Goal: Transaction & Acquisition: Book appointment/travel/reservation

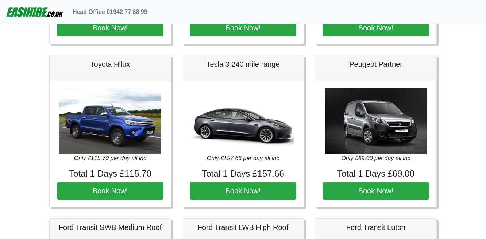
scroll to position [175, 0]
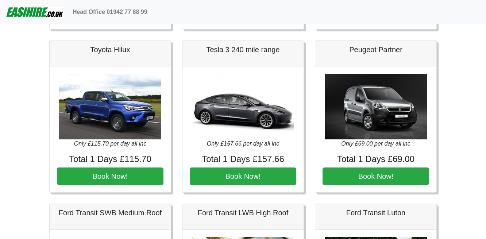
click at [377, 110] on img at bounding box center [376, 107] width 102 height 66
click at [359, 118] on img at bounding box center [376, 107] width 102 height 66
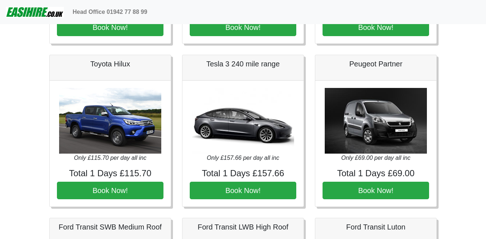
scroll to position [161, 0]
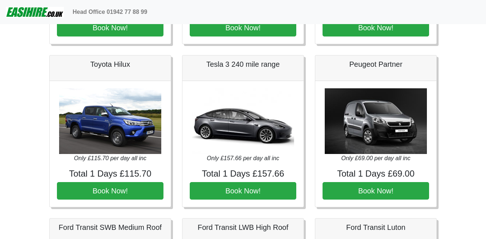
click at [383, 158] on icon "Only £69.00 per day all inc" at bounding box center [375, 158] width 69 height 6
click at [379, 128] on img at bounding box center [376, 121] width 102 height 66
click at [379, 127] on img at bounding box center [376, 121] width 102 height 66
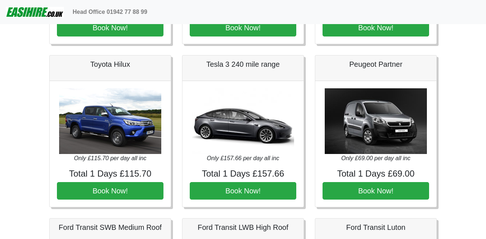
click at [379, 127] on img at bounding box center [376, 121] width 102 height 66
click at [397, 132] on img at bounding box center [376, 121] width 102 height 66
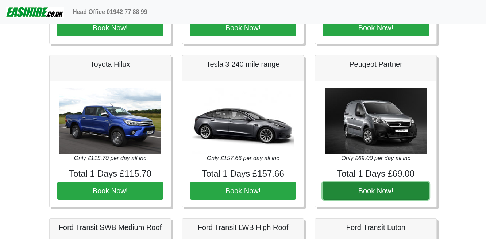
click at [380, 192] on button "Book Now!" at bounding box center [376, 191] width 107 height 18
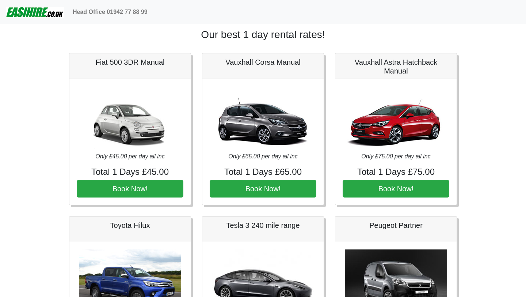
scroll to position [161, 0]
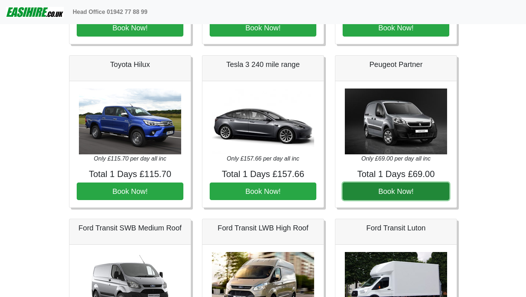
click at [400, 191] on button "Book Now!" at bounding box center [396, 191] width 107 height 18
